Goal: Task Accomplishment & Management: Use online tool/utility

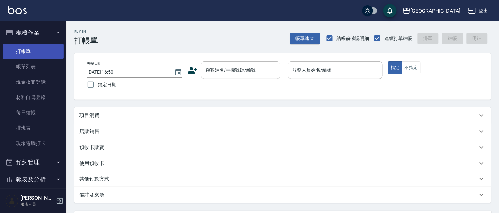
click at [35, 50] on link "打帳單" at bounding box center [33, 51] width 61 height 15
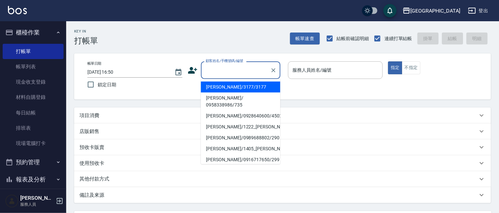
drag, startPoint x: 209, startPoint y: 72, endPoint x: 214, endPoint y: 68, distance: 6.9
click at [209, 71] on input "顧客姓名/手機號碼/編號" at bounding box center [236, 70] width 64 height 12
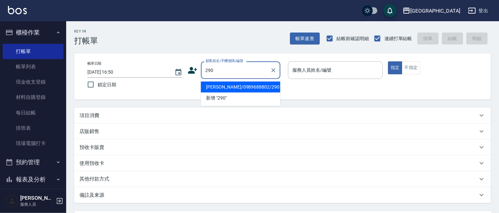
type input "290"
type input "0"
type input "[PERSON_NAME]/0989688802/290"
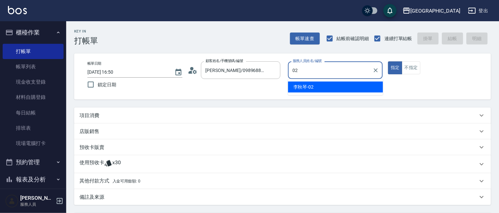
type input "[PERSON_NAME]-02"
type button "true"
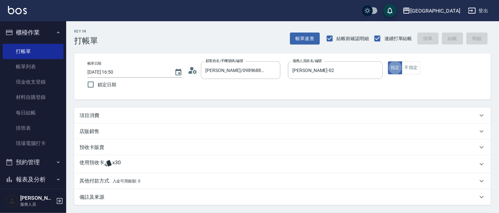
click at [119, 118] on div "項目消費" at bounding box center [278, 115] width 398 height 7
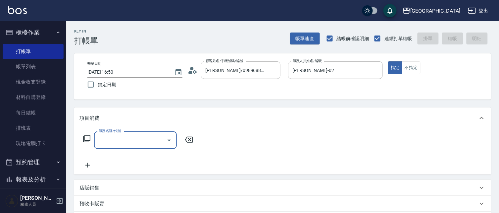
scroll to position [1, 0]
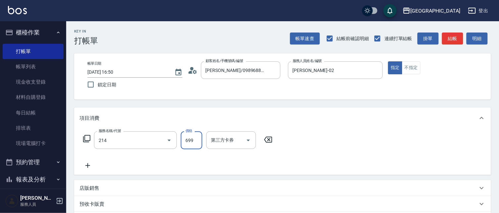
type input "滾珠洗髪699(214)"
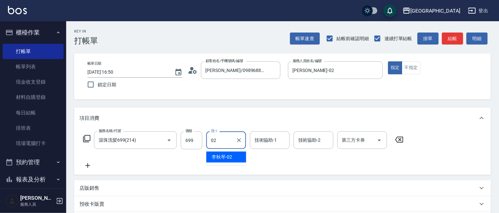
type input "[PERSON_NAME]-02"
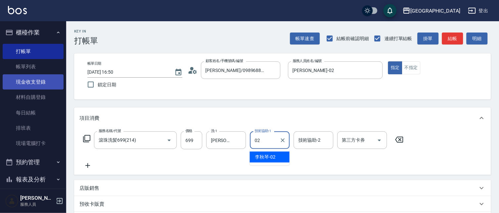
type input "[PERSON_NAME]-02"
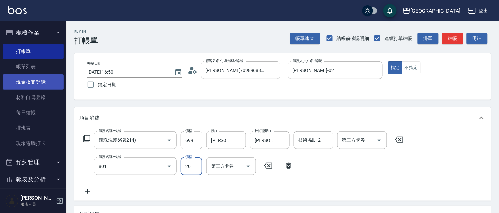
type input "潤絲(801)"
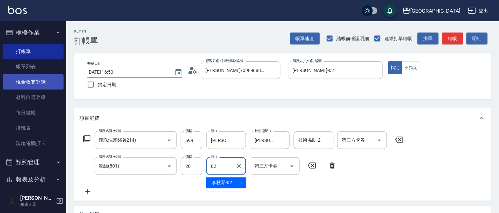
type input "[PERSON_NAME]-02"
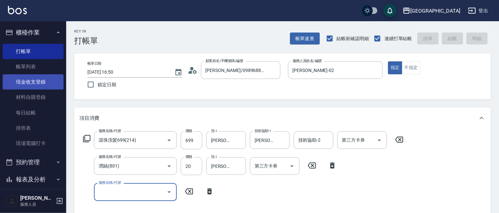
type input "[DATE] 19:40"
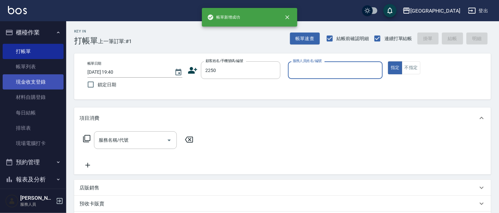
type input "2250"
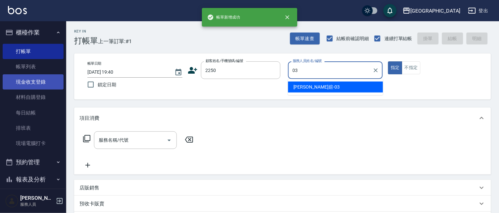
type input "[PERSON_NAME]媗-03"
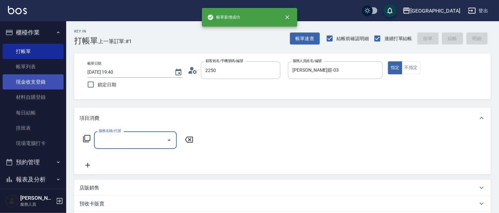
type input "[PERSON_NAME]媗/0911843052/2250"
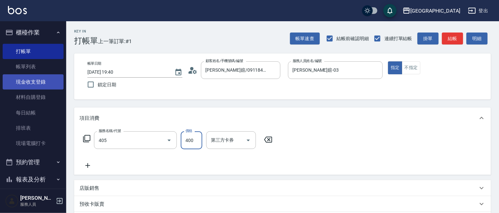
type input "剪髮(400)(405)"
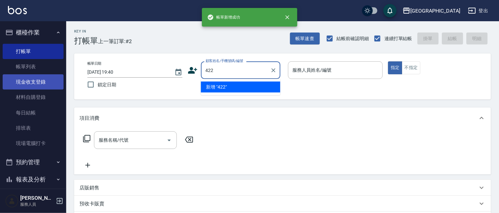
type input "422"
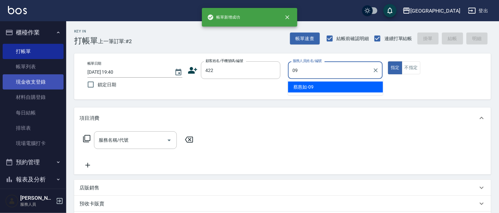
type input "[PERSON_NAME]-09"
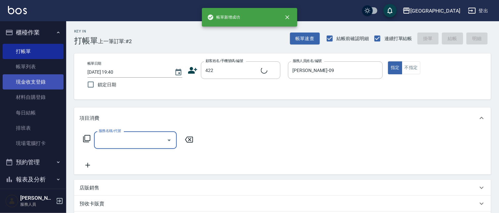
type input "[PERSON_NAME]/0932-108815/422"
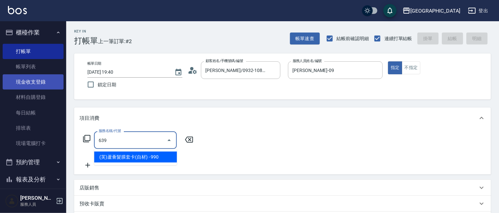
type input "(芙)蘆薈髮膜套卡(自材)(639)"
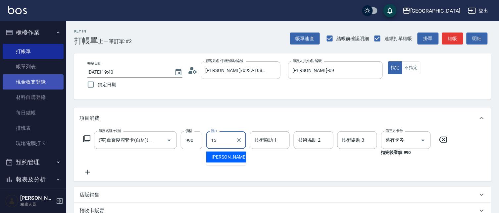
type input "[PERSON_NAME]-15"
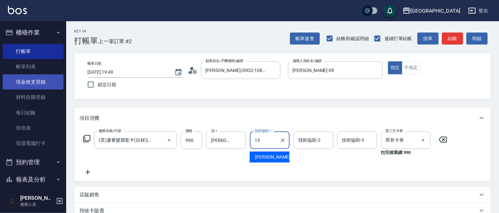
type input "[PERSON_NAME]-15"
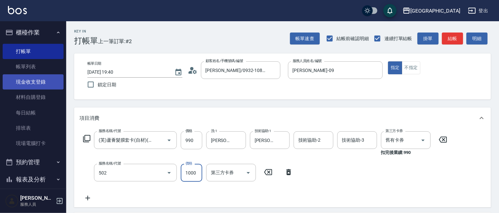
type input "染髮[1000](502)"
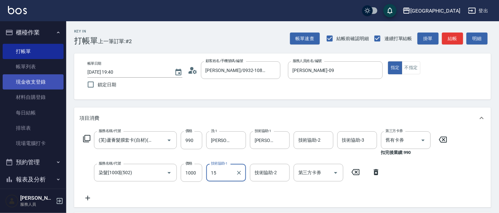
type input "[PERSON_NAME]-15"
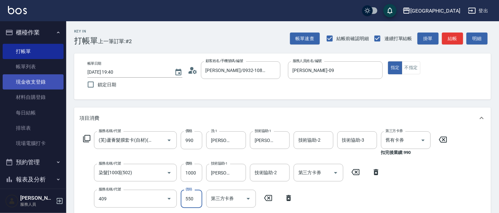
type input "剪髮(550)(409)"
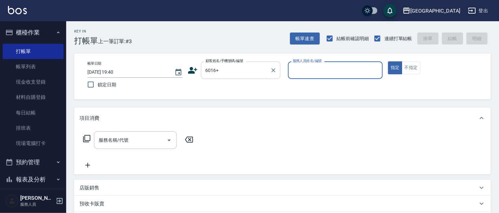
click at [228, 69] on input "6016+" at bounding box center [236, 70] width 64 height 12
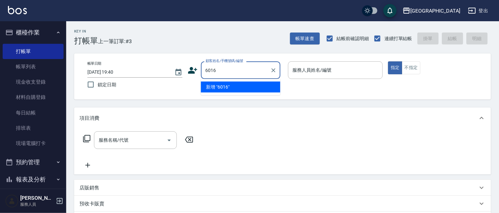
type input "6016"
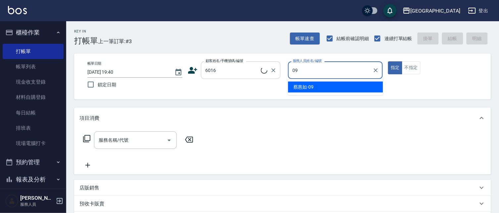
type input "09"
type input "[PERSON_NAME]/0932689942/6016"
type input "[PERSON_NAME]-09"
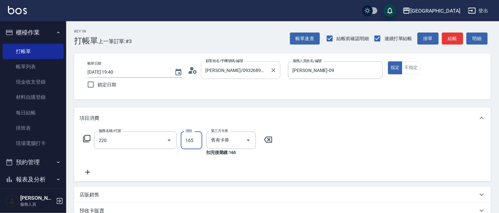
type input "洗髮卡券(165)(220)"
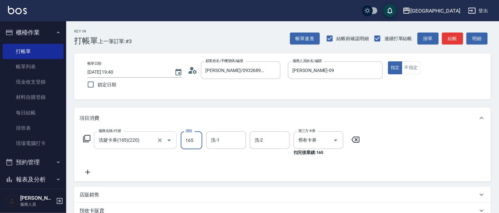
click at [154, 141] on input "洗髮卡券(165)(220)" at bounding box center [126, 140] width 58 height 12
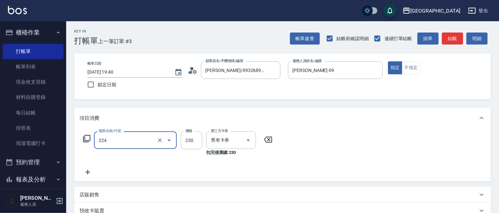
type input "洗髮(卡)230(224)"
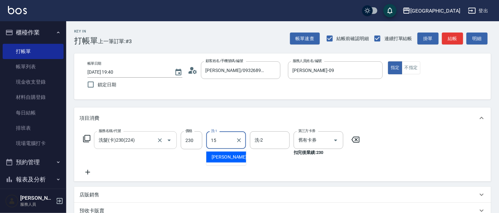
type input "[PERSON_NAME]-15"
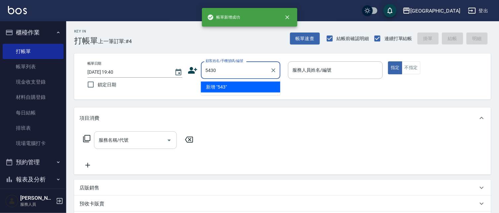
type input "5430"
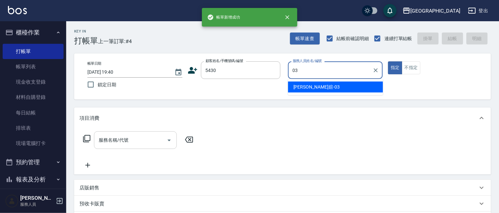
type input "[PERSON_NAME]媗-03"
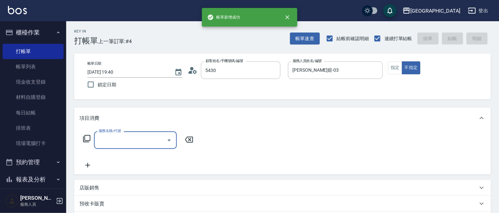
type input "[PERSON_NAME]/0911259841/5430"
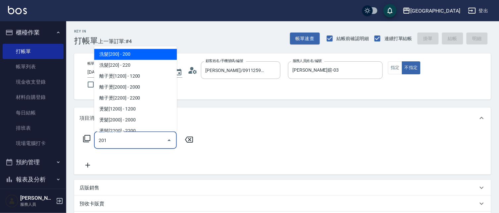
type input "洗髮[100](201)"
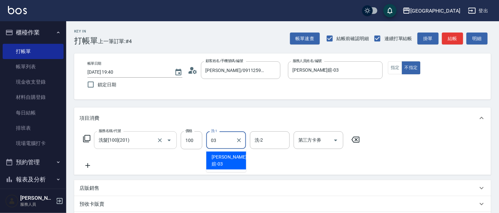
type input "[PERSON_NAME]媗-03"
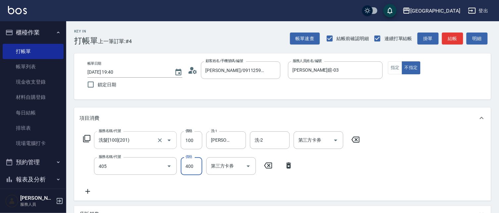
type input "剪髮(400)(405)"
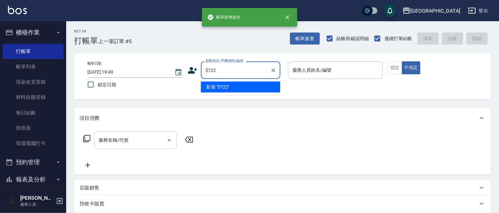
type input "5722"
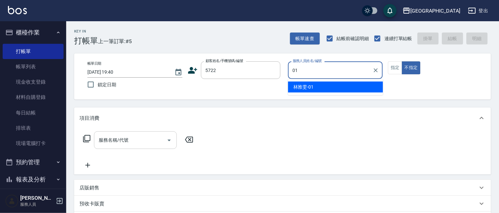
type input "[PERSON_NAME]-01"
type button "false"
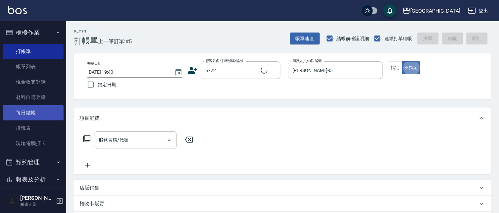
type input "[PERSON_NAME]/5722_[PERSON_NAME]/5722"
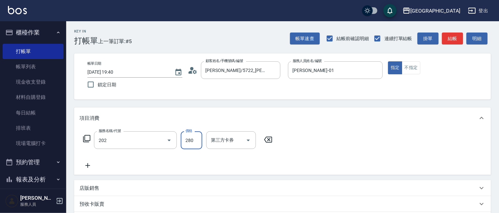
type input "洗髮[280](202)"
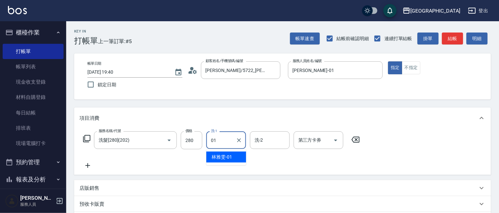
type input "[PERSON_NAME]-01"
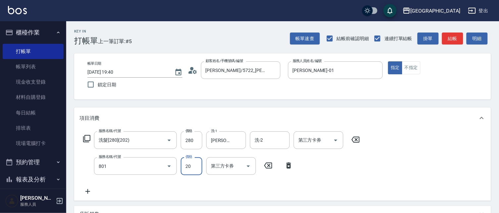
type input "潤絲(801)"
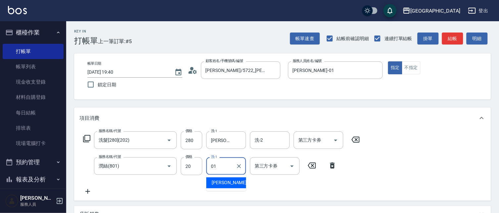
type input "[PERSON_NAME]-01"
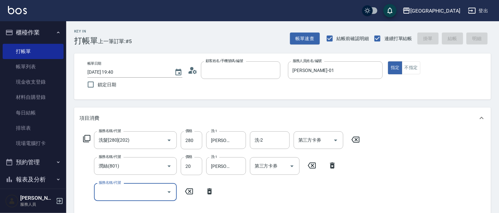
type input "6"
type input "[DATE] 19:41"
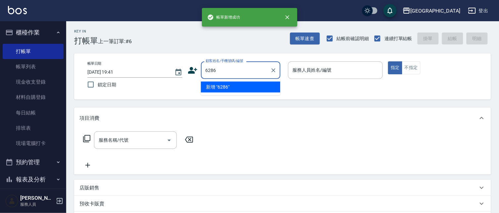
type input "6286"
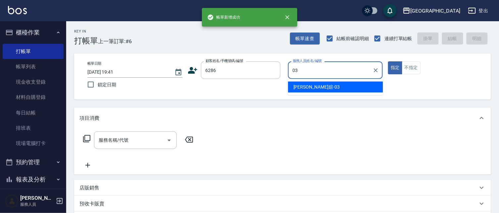
type input "[PERSON_NAME]媗-03"
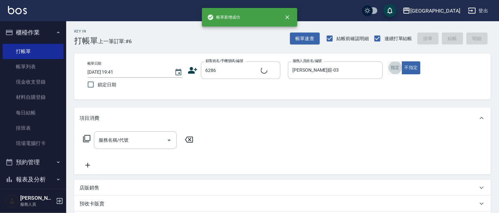
type input "[PERSON_NAME]/0987858597/6286"
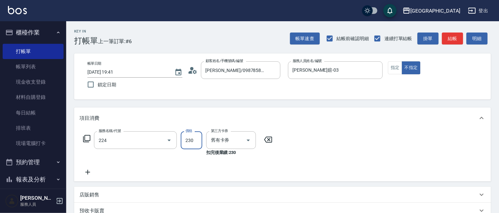
type input "洗髮(卡)230(224)"
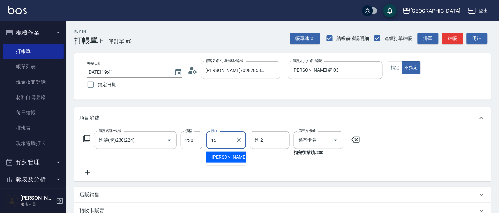
type input "[PERSON_NAME]-15"
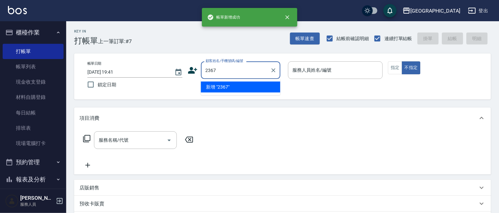
type input "2367"
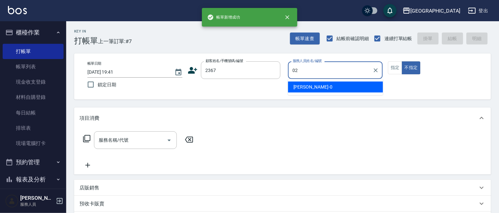
type input "023"
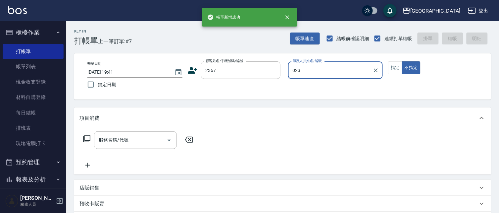
type input "[PERSON_NAME]/2367_[PERSON_NAME]/2367"
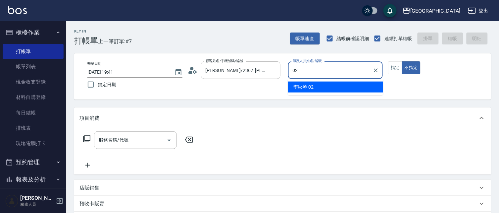
type input "[PERSON_NAME]-02"
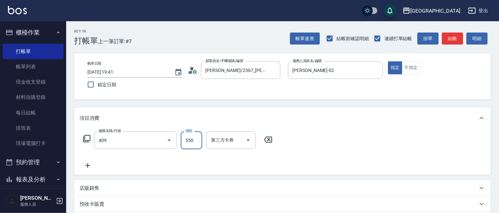
type input "剪髮(550)(409)"
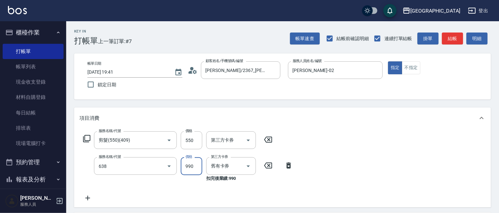
type input "(芙)頭皮養護套卡(638)"
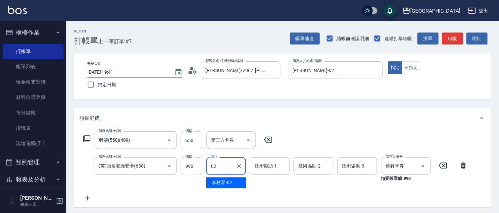
type input "[PERSON_NAME]-02"
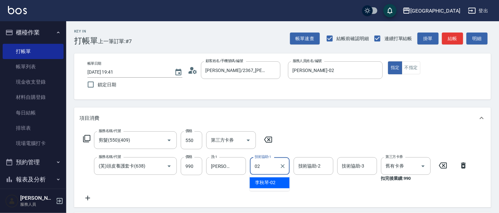
type input "[PERSON_NAME]-02"
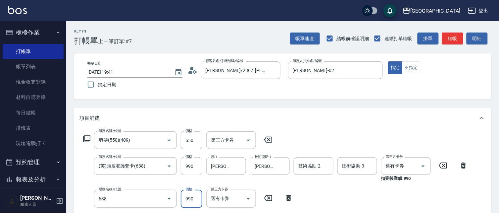
type input "(芙)頭皮養護套卡(638)"
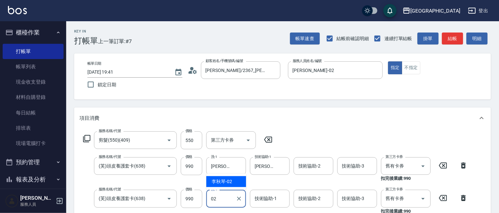
type input "02"
type input "0"
type input "[PERSON_NAME]-02"
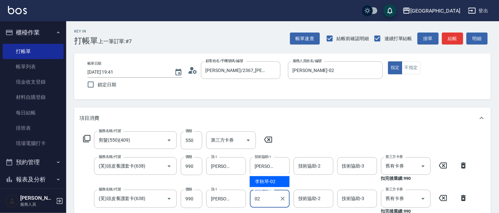
type input "[PERSON_NAME]-02"
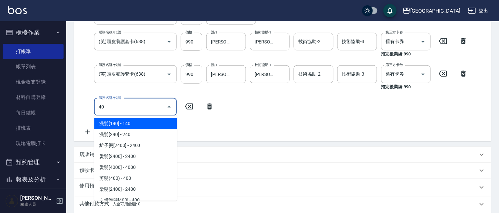
type input "4"
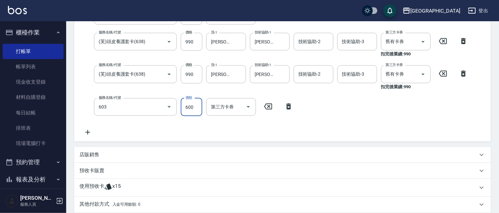
type input "護髮[600](603)"
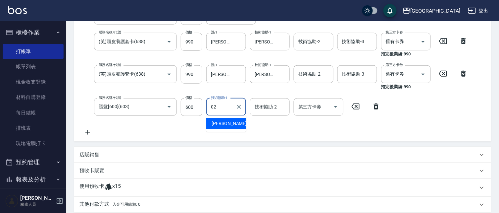
type input "[PERSON_NAME]-02"
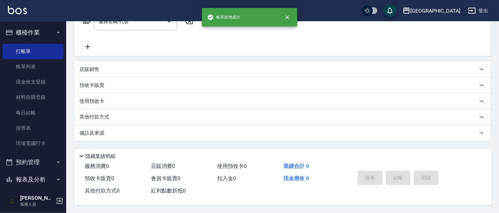
scroll to position [0, 0]
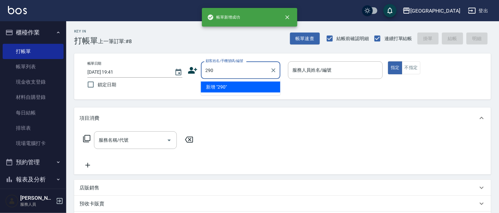
type input "290"
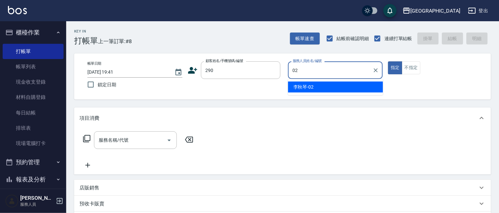
type input "[PERSON_NAME]-02"
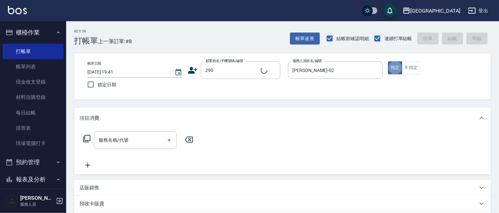
type input "2"
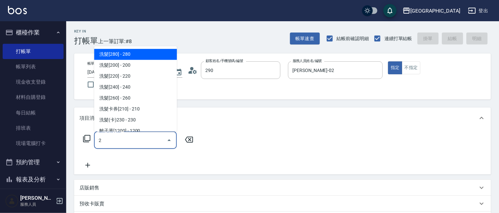
type input "[PERSON_NAME]/0989688802/290"
type input "洗髮[280](202)"
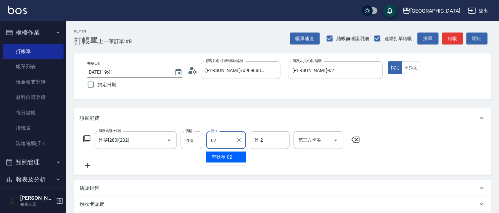
type input "[PERSON_NAME]-02"
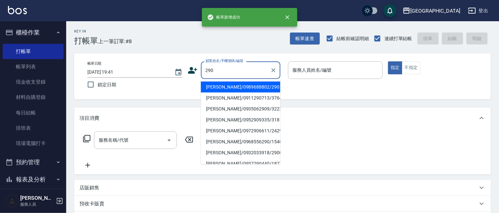
type input "290"
type input "02"
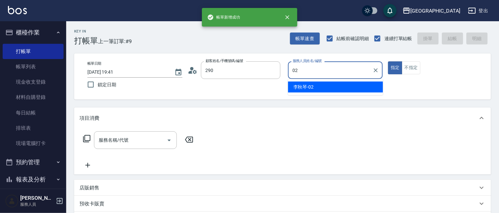
type input "[PERSON_NAME]/0989688802/290"
type input "[PERSON_NAME]-02"
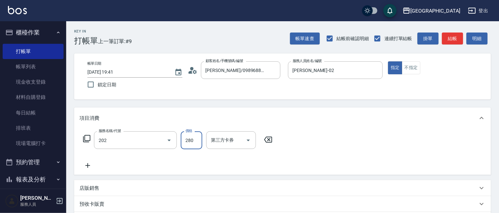
type input "洗髮[280](202)"
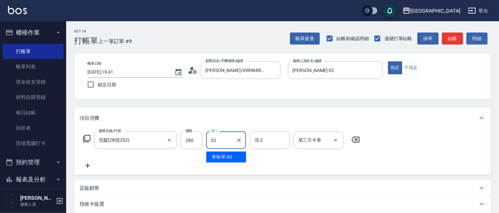
type input "[PERSON_NAME]-02"
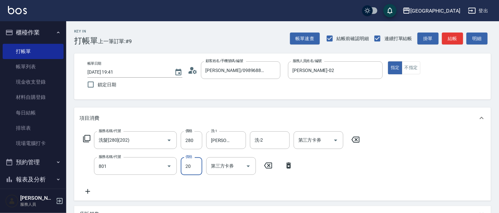
type input "潤絲(801)"
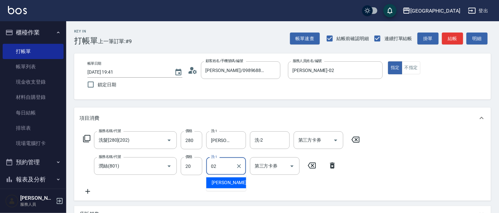
type input "[PERSON_NAME]-02"
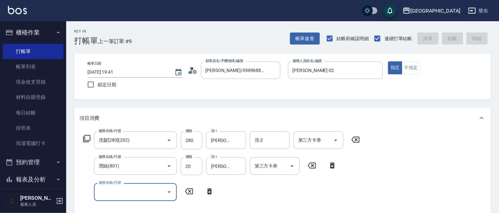
type input "[DATE] 19:42"
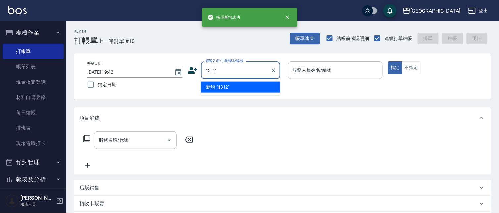
type input "4312"
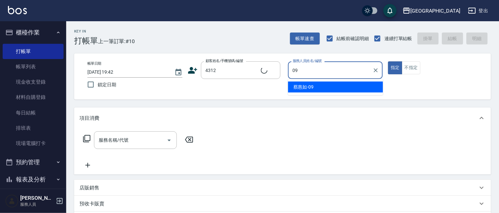
type input "[PERSON_NAME]-09"
type input "[PERSON_NAME]/4312_[PERSON_NAME]/4312"
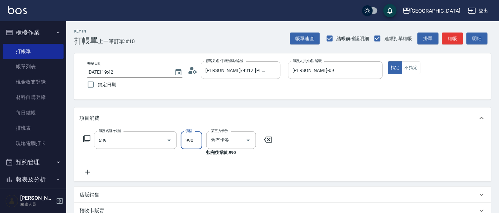
type input "(芙)蘆薈髮膜套卡(自材)(639)"
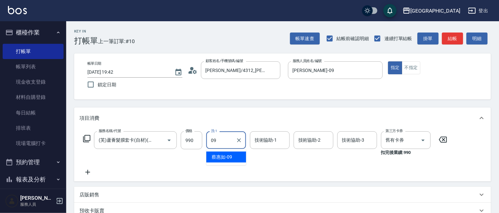
type input "[PERSON_NAME]-09"
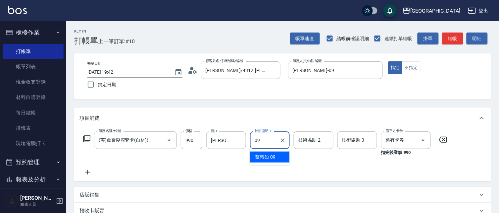
type input "[PERSON_NAME]-09"
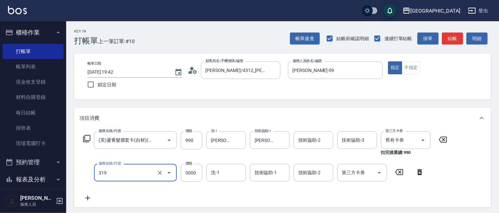
type input "燙髮[3000](319)"
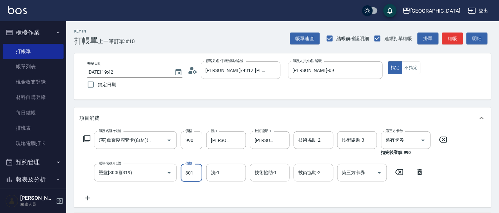
type input "3010"
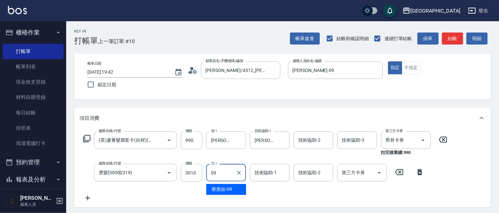
type input "[PERSON_NAME]-09"
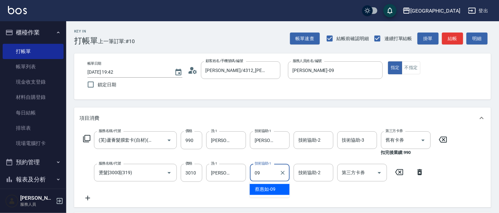
type input "[PERSON_NAME]-09"
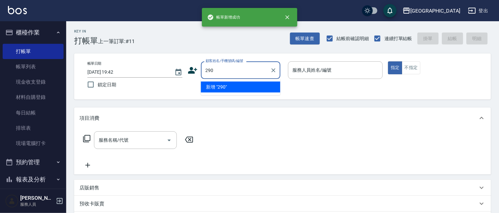
type input "290"
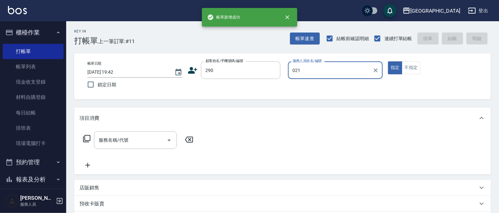
type input "021"
click at [388, 61] on button "指定" at bounding box center [395, 67] width 14 height 13
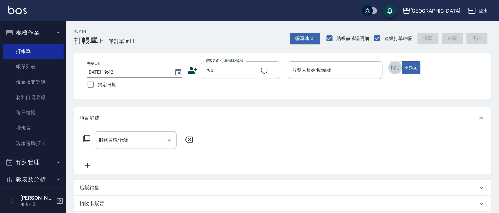
type input "[PERSON_NAME]/0989688802/290"
click at [366, 69] on input "服務人員姓名/編號" at bounding box center [335, 70] width 89 height 12
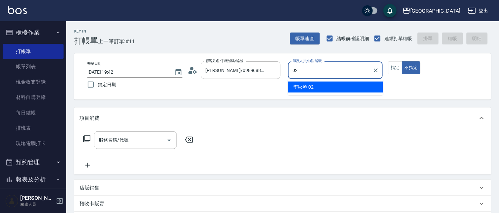
type input "[PERSON_NAME]-02"
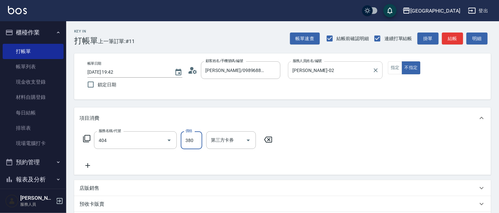
type input "剪髮(380)(404)"
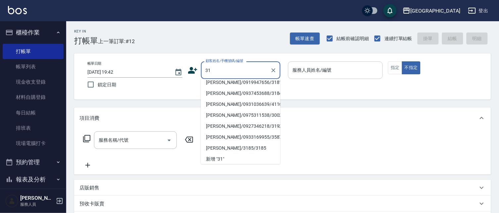
scroll to position [3, 0]
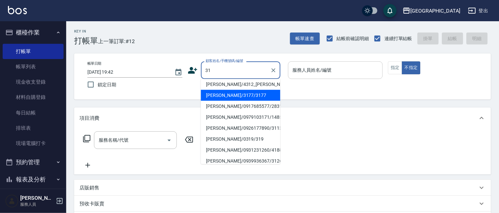
type input "3"
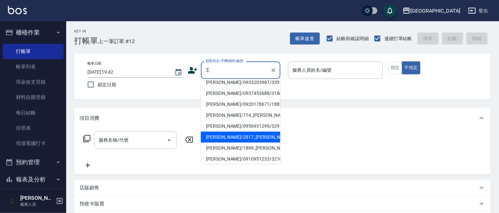
scroll to position [64, 0]
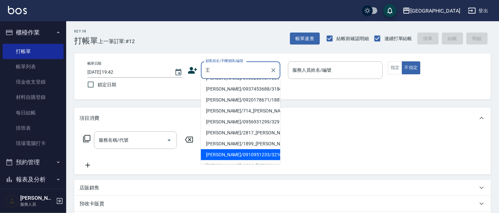
drag, startPoint x: 223, startPoint y: 152, endPoint x: 247, endPoint y: 144, distance: 25.1
click at [224, 152] on li "[PERSON_NAME]/0910951233/3216" at bounding box center [240, 154] width 79 height 11
type input "[PERSON_NAME]/0910951233/3216"
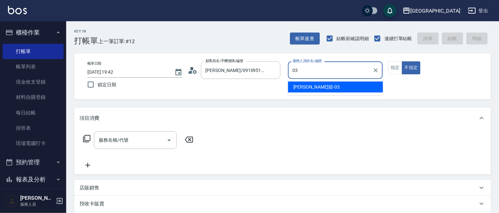
type input "[PERSON_NAME]媗-03"
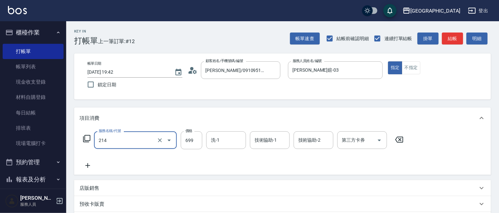
type input "滾珠洗髪699(214)"
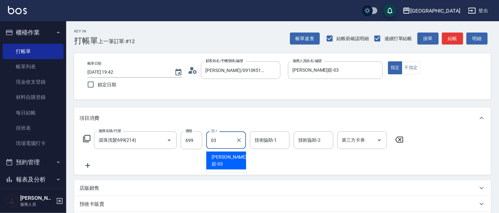
type input "[PERSON_NAME]媗-03"
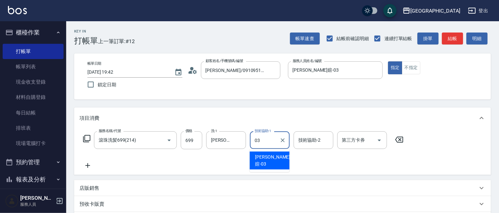
type input "[PERSON_NAME]媗-03"
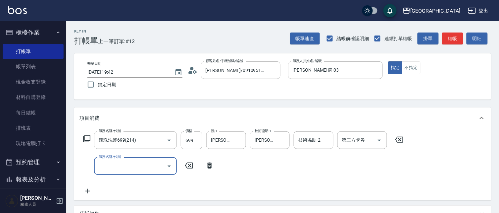
type input "8"
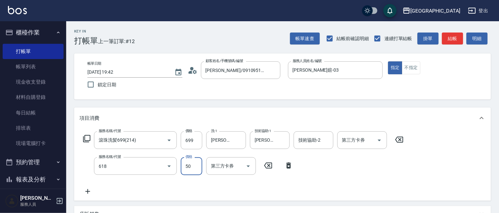
type input "瞬間護髮(618)"
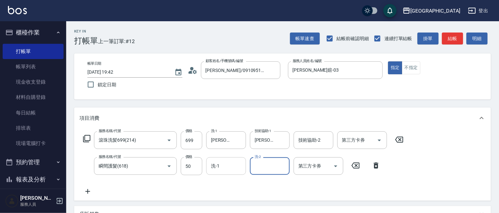
click at [226, 168] on input "洗-1" at bounding box center [226, 166] width 34 height 12
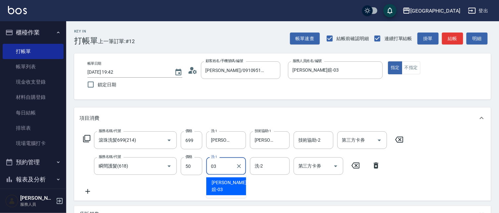
type input "[PERSON_NAME]媗-03"
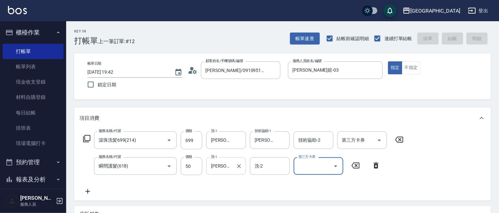
type input "[DATE] 19:43"
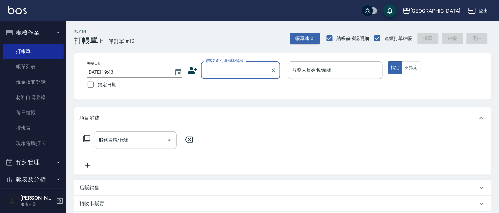
click at [230, 69] on input "顧客姓名/手機號碼/編號" at bounding box center [236, 70] width 64 height 12
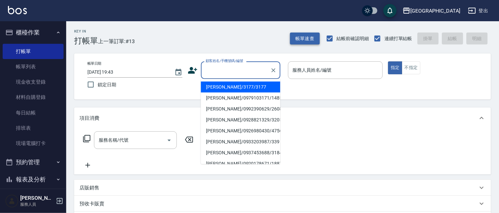
click at [308, 37] on button "帳單速查" at bounding box center [305, 38] width 30 height 12
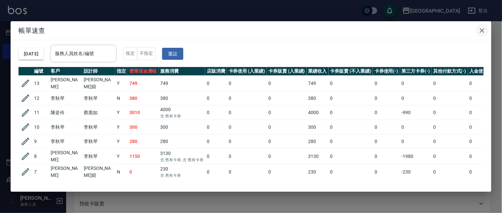
click at [485, 29] on icon "button" at bounding box center [482, 30] width 8 height 8
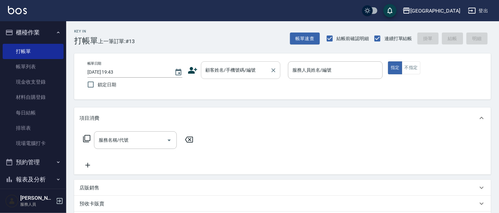
click at [238, 69] on input "顧客姓名/手機號碼/編號" at bounding box center [236, 70] width 64 height 12
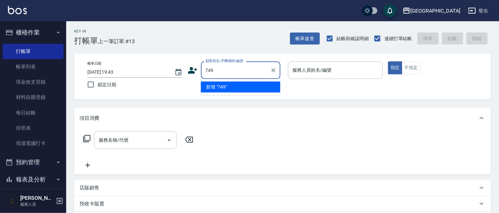
type input "749"
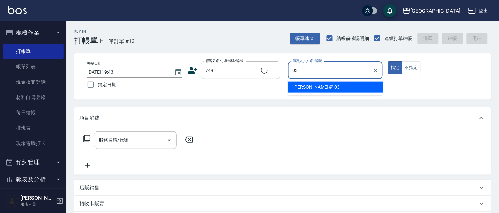
type input "0"
type input "[PERSON_NAME]/0910215620/749"
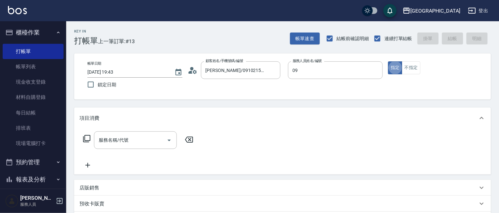
type input "[PERSON_NAME]-09"
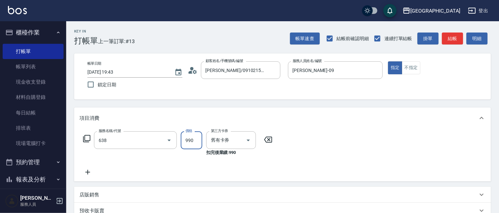
type input "(芙)頭皮養護套卡(638)"
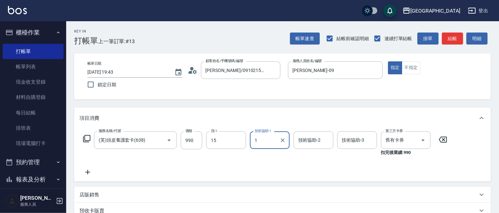
type input "[PERSON_NAME]-15"
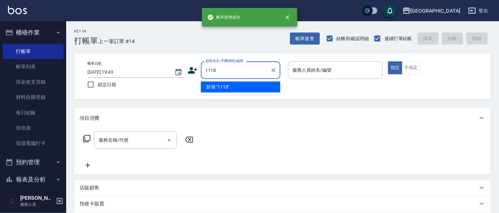
type input "1118"
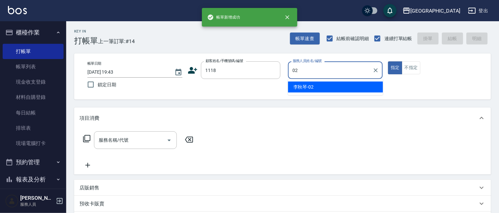
type input "[PERSON_NAME]-02"
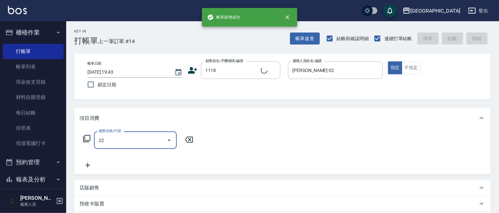
type input "224"
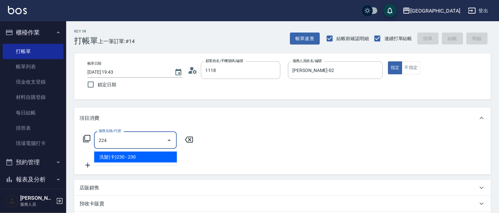
type input "[PERSON_NAME]/0928397958/1118"
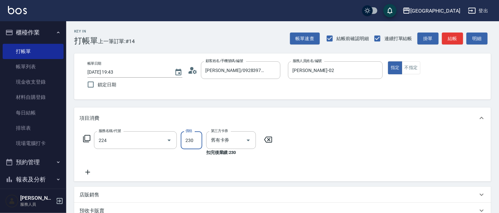
type input "洗髮(卡)230(224)"
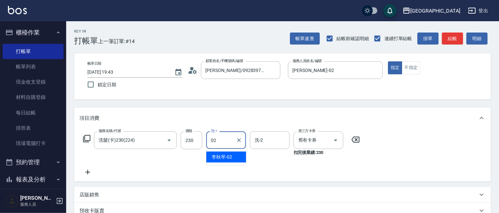
type input "[PERSON_NAME]-02"
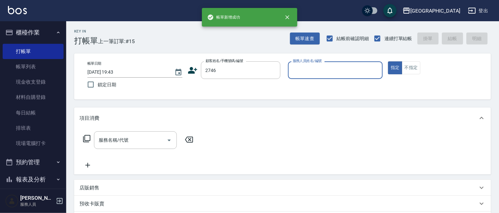
type input "2746"
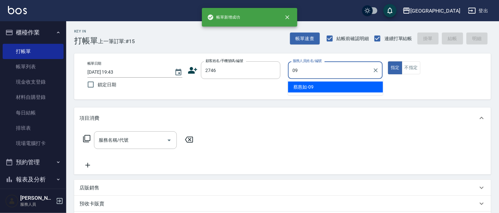
type input "[PERSON_NAME]-09"
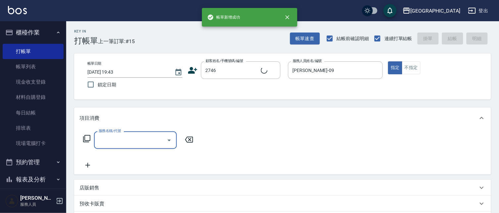
type input "[PERSON_NAME]/0928158205/2746"
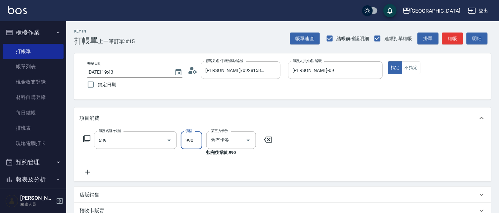
type input "(芙)蘆薈髮膜套卡(自材)(639)"
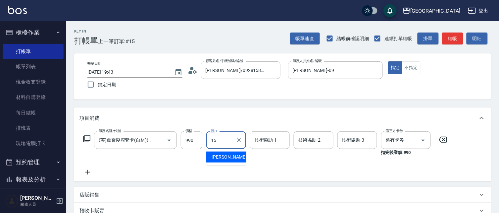
type input "[PERSON_NAME]-15"
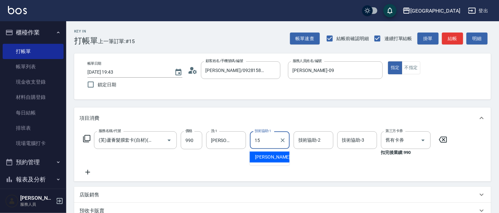
type input "[PERSON_NAME]-15"
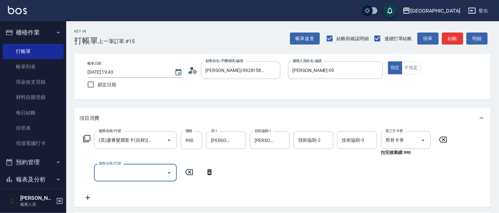
scroll to position [0, 0]
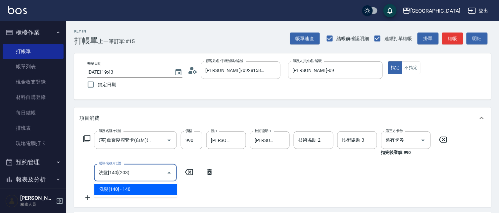
type input "洗髮[140](203)"
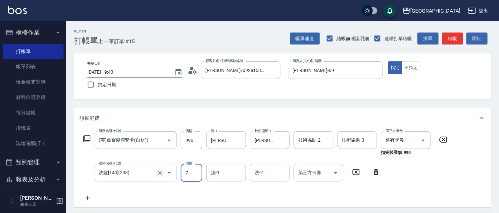
click at [161, 170] on icon "Clear" at bounding box center [160, 172] width 7 height 7
type input "7"
type input "洗髮[140](203)"
type input "滾珠洗髪699(214)"
type input "700"
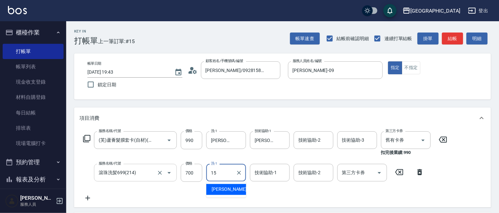
type input "[PERSON_NAME]-15"
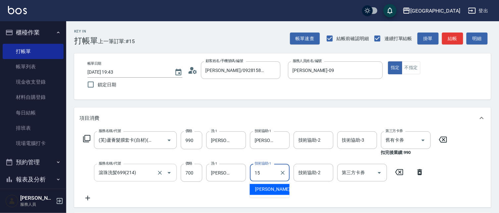
type input "[PERSON_NAME]-15"
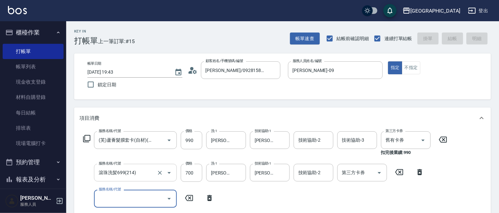
type input "[DATE] 19:44"
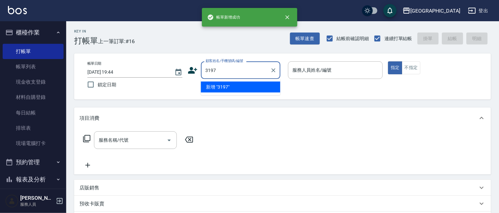
type input "3197"
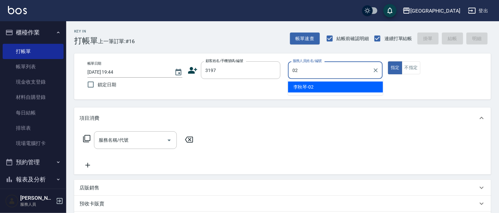
type input "[PERSON_NAME]-02"
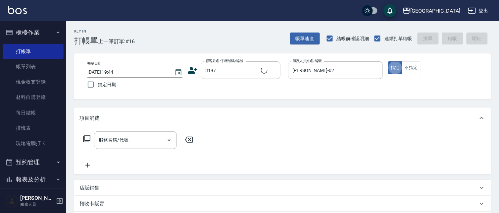
type input "[PERSON_NAME]/0933872572/3197"
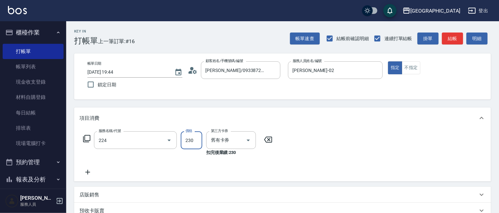
type input "洗髮(卡)230(224)"
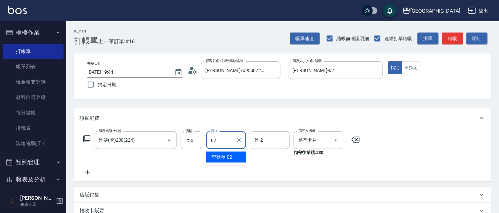
type input "[PERSON_NAME]-02"
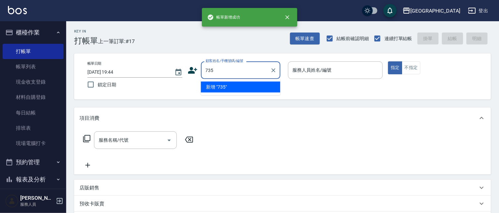
type input "735"
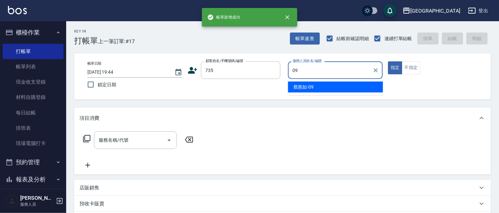
type input "[PERSON_NAME]-09"
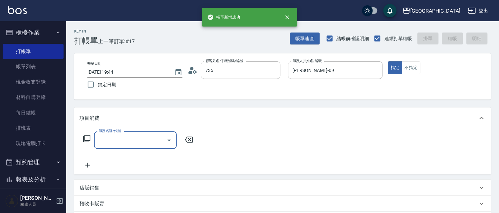
type input "[PERSON_NAME]/ 0958338986/735"
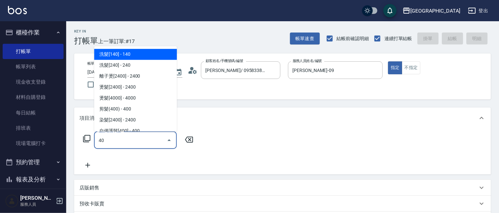
type input "409"
type input "6"
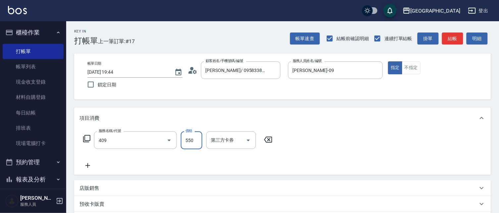
type input "剪髮(550)(409)"
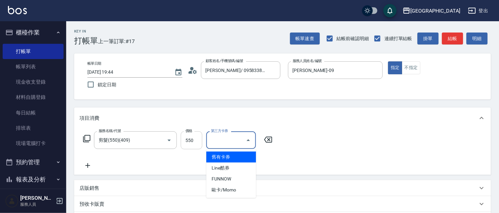
drag, startPoint x: 202, startPoint y: 140, endPoint x: 194, endPoint y: 138, distance: 7.8
click at [201, 140] on input "550" at bounding box center [192, 140] width 22 height 18
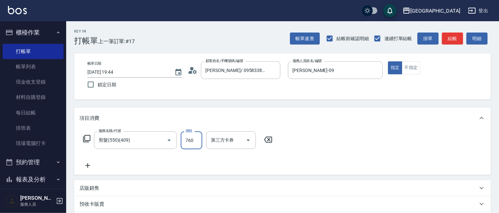
type input "760"
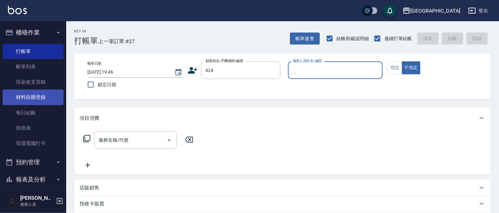
click at [402, 61] on button "不指定" at bounding box center [411, 67] width 19 height 13
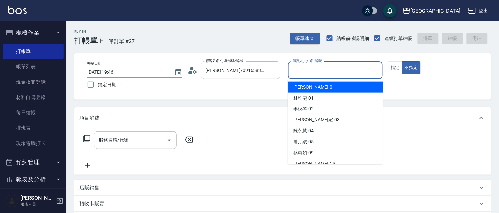
click at [308, 72] on input "服務人員姓名/編號" at bounding box center [335, 70] width 89 height 12
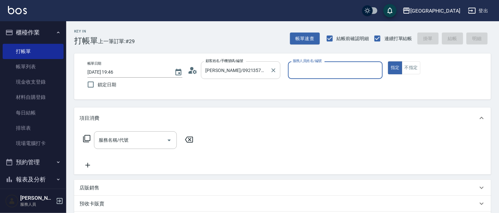
click at [267, 70] on input "[PERSON_NAME]/0921357056/248" at bounding box center [236, 70] width 64 height 12
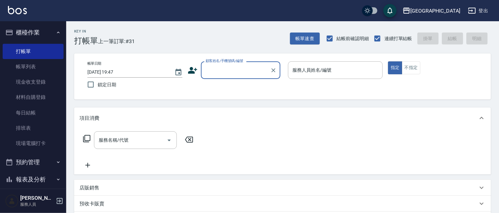
click at [267, 70] on input "顧客姓名/手機號碼/編號" at bounding box center [236, 70] width 64 height 12
click at [233, 64] on input "顧客姓名/手機號碼/編號" at bounding box center [236, 70] width 64 height 12
click at [221, 75] on div "顧客姓名/手機號碼/編號" at bounding box center [240, 70] width 79 height 18
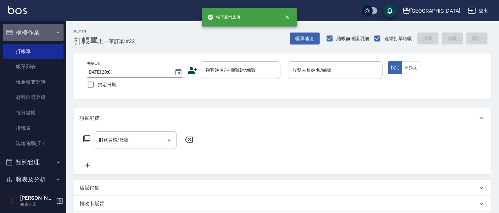
click at [35, 33] on button "櫃檯作業" at bounding box center [33, 32] width 61 height 17
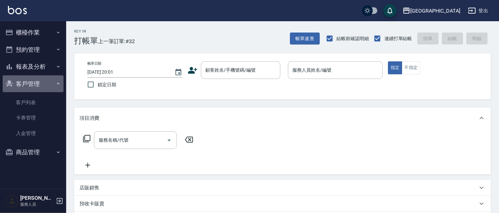
drag, startPoint x: 24, startPoint y: 83, endPoint x: 26, endPoint y: 72, distance: 11.4
click at [24, 83] on button "客戶管理" at bounding box center [33, 83] width 61 height 17
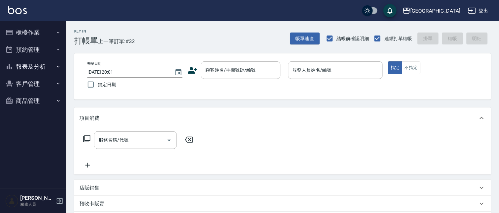
click at [31, 62] on button "報表及分析" at bounding box center [33, 66] width 61 height 17
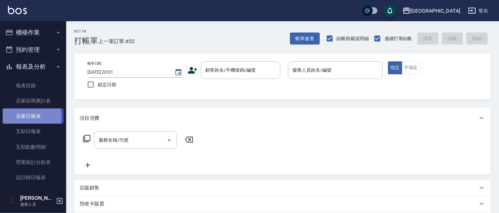
click at [28, 117] on link "店家日報表" at bounding box center [33, 115] width 61 height 15
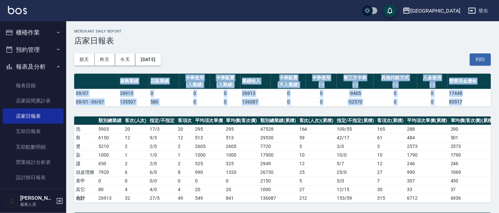
drag, startPoint x: 355, startPoint y: 65, endPoint x: 502, endPoint y: 122, distance: 157.2
click at [499, 121] on html "上越[GEOGRAPHIC_DATA] 登出 櫃檯作業 打帳單 帳單列表 現金收支登錄 材料自購登錄 每日結帳 排班表 現場電腦打卡 預約管理 預約管理 單日…" at bounding box center [249, 197] width 499 height 395
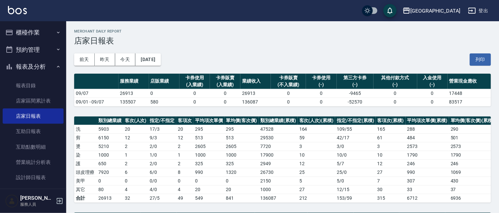
click at [232, 50] on div "[DATE] [DATE] [DATE] [DATE] 列印" at bounding box center [282, 59] width 417 height 28
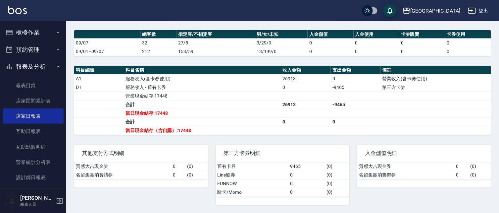
scroll to position [189, 0]
drag, startPoint x: 23, startPoint y: 68, endPoint x: 25, endPoint y: 62, distance: 5.8
click at [25, 66] on button "報表及分析" at bounding box center [33, 66] width 61 height 17
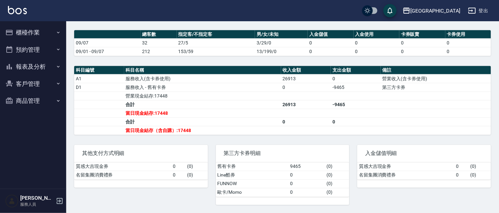
click at [34, 32] on button "櫃檯作業" at bounding box center [33, 32] width 61 height 17
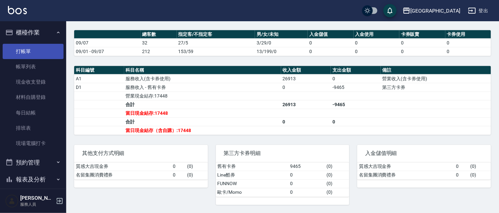
click at [19, 51] on link "打帳單" at bounding box center [33, 51] width 61 height 15
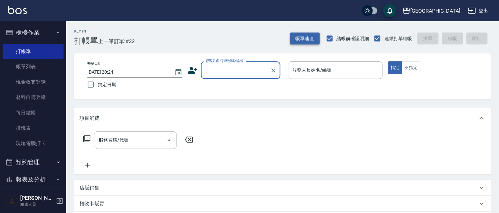
click at [308, 40] on button "帳單速查" at bounding box center [305, 38] width 30 height 12
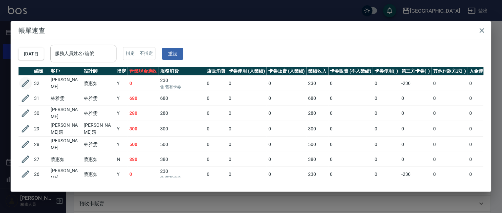
click at [24, 82] on icon "button" at bounding box center [26, 83] width 10 height 10
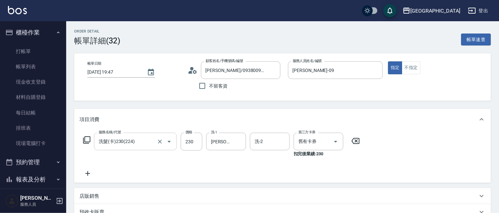
click at [143, 141] on input "洗髮(卡)230(224)" at bounding box center [126, 141] width 58 height 12
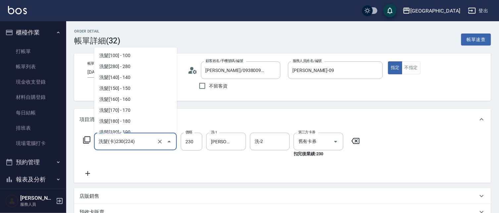
scroll to position [125, 0]
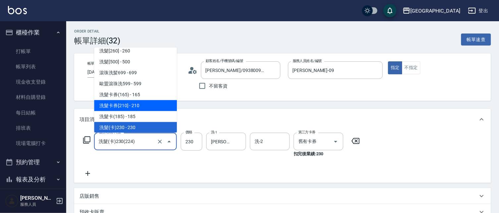
click at [146, 104] on span "洗髮卡券[210] - 210" at bounding box center [135, 105] width 83 height 11
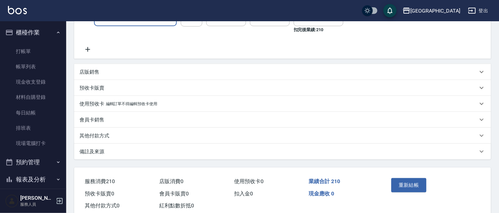
scroll to position [127, 0]
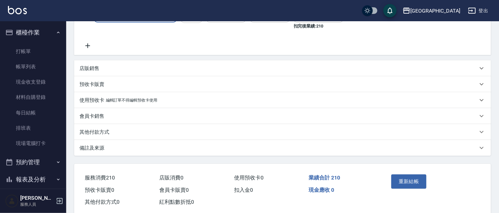
click at [413, 181] on button "重新結帳" at bounding box center [408, 181] width 35 height 14
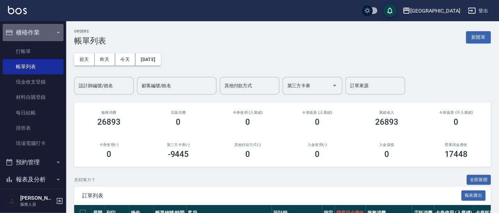
click at [39, 29] on button "櫃檯作業" at bounding box center [33, 32] width 61 height 17
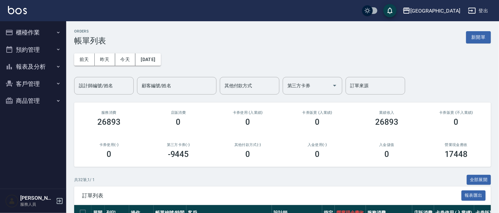
click at [44, 32] on button "櫃檯作業" at bounding box center [33, 32] width 61 height 17
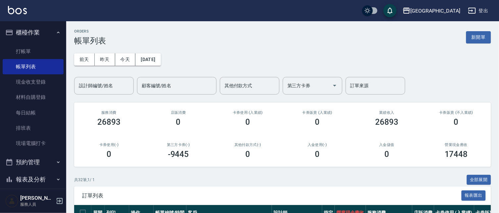
click at [38, 33] on button "櫃檯作業" at bounding box center [33, 32] width 61 height 17
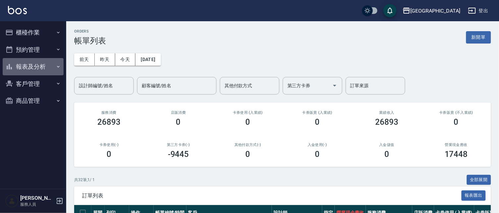
click at [35, 63] on button "報表及分析" at bounding box center [33, 66] width 61 height 17
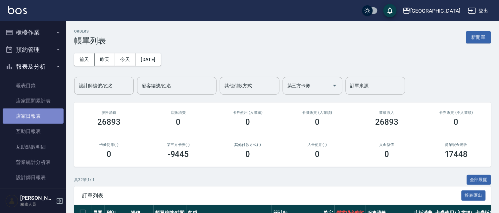
click at [41, 116] on link "店家日報表" at bounding box center [33, 115] width 61 height 15
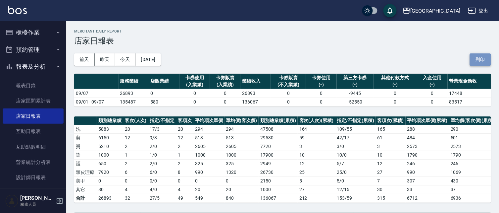
click at [475, 60] on button "列印" at bounding box center [480, 59] width 21 height 12
click at [35, 70] on button "報表及分析" at bounding box center [33, 66] width 61 height 17
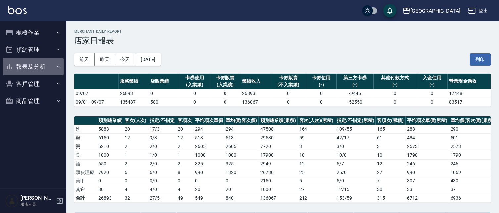
click at [38, 65] on button "報表及分析" at bounding box center [33, 66] width 61 height 17
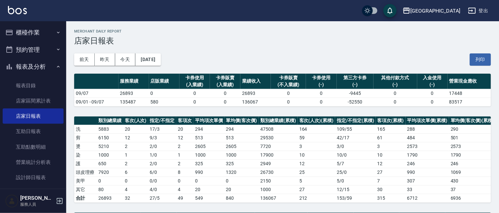
drag, startPoint x: 34, startPoint y: 176, endPoint x: 60, endPoint y: 171, distance: 26.7
click at [34, 176] on link "設計師日報表" at bounding box center [33, 177] width 61 height 15
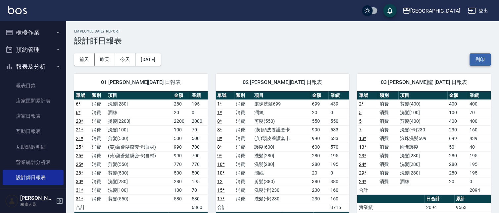
click at [481, 60] on button "列印" at bounding box center [480, 59] width 21 height 12
click at [38, 65] on button "報表及分析" at bounding box center [33, 66] width 61 height 17
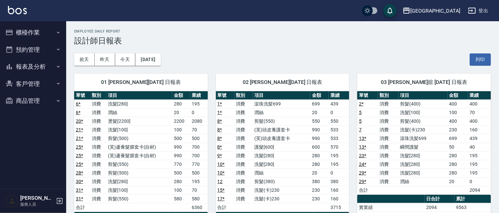
click at [40, 67] on button "報表及分析" at bounding box center [33, 66] width 61 height 17
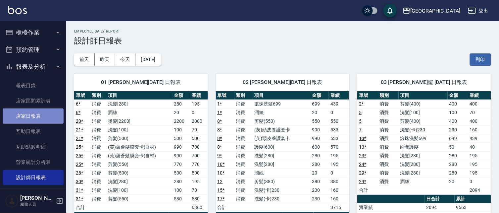
click at [34, 117] on link "店家日報表" at bounding box center [33, 115] width 61 height 15
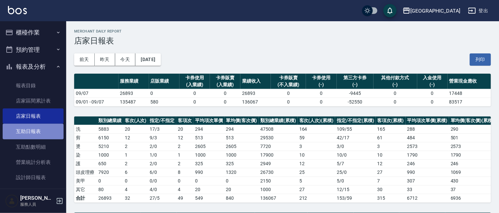
click at [33, 131] on link "互助日報表" at bounding box center [33, 131] width 61 height 15
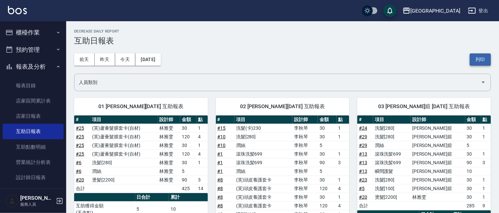
click at [484, 60] on button "列印" at bounding box center [480, 59] width 21 height 12
